Goal: Information Seeking & Learning: Learn about a topic

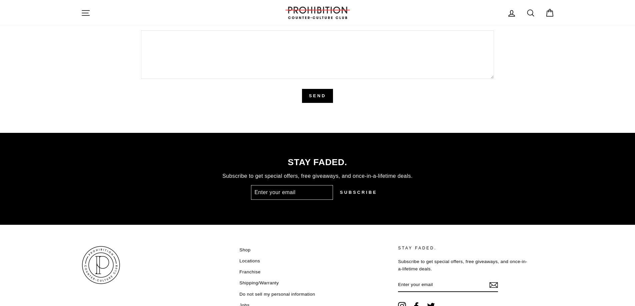
scroll to position [1673, 0]
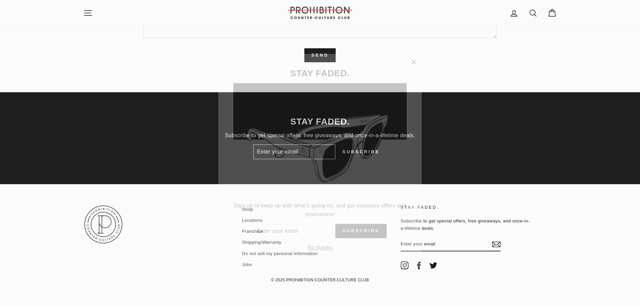
click at [413, 56] on icon "button" at bounding box center [413, 54] width 9 height 9
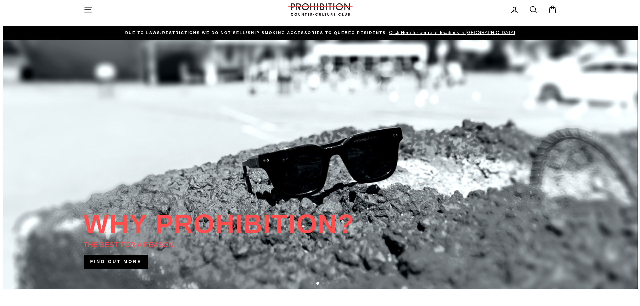
scroll to position [0, 0]
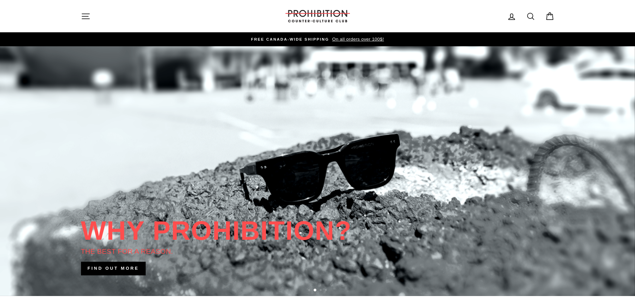
click at [85, 24] on div "Site navigation" at bounding box center [177, 16] width 193 height 19
click at [85, 18] on icon "button" at bounding box center [85, 16] width 9 height 9
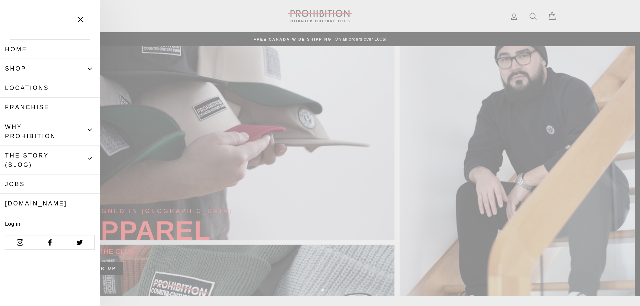
click at [59, 104] on link "Franchise" at bounding box center [50, 107] width 100 height 19
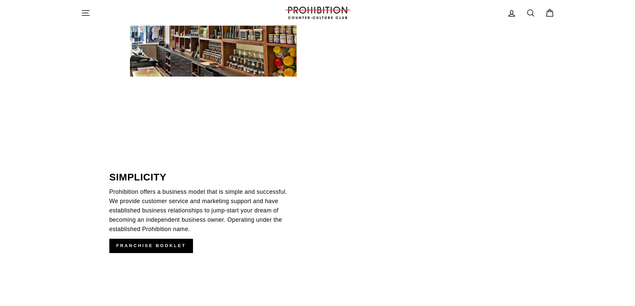
scroll to position [600, 0]
